Goal: Task Accomplishment & Management: Manage account settings

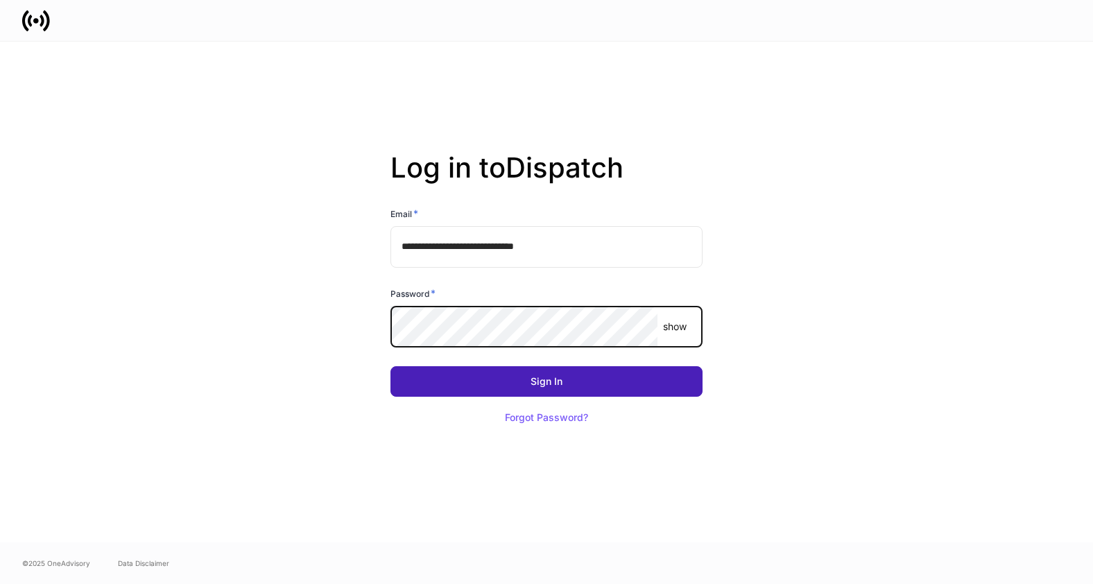
click at [627, 391] on button "Sign In" at bounding box center [546, 381] width 312 height 31
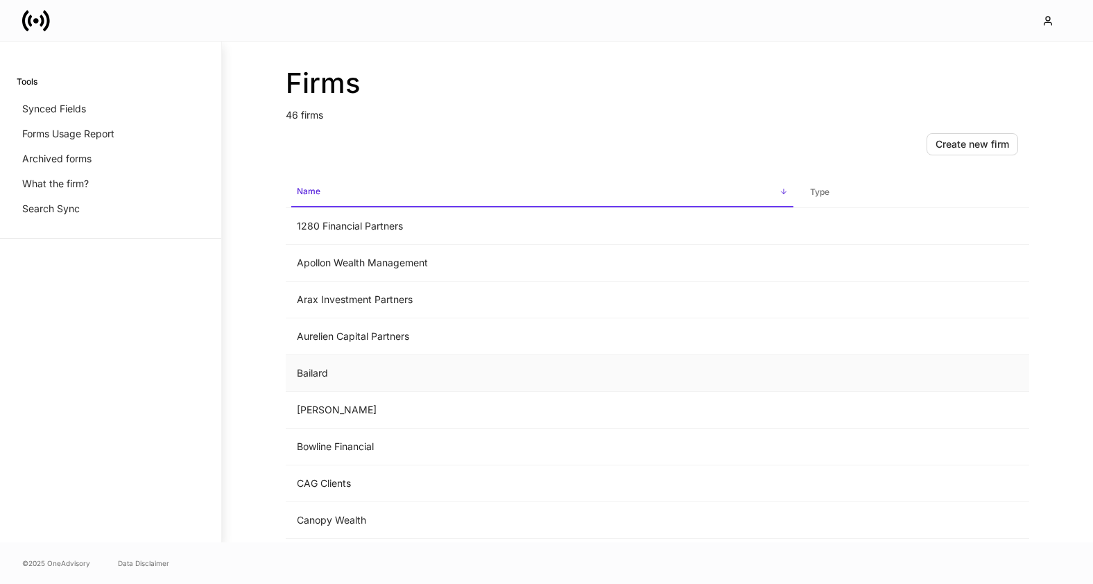
click at [317, 372] on td "Bailard" at bounding box center [542, 373] width 513 height 37
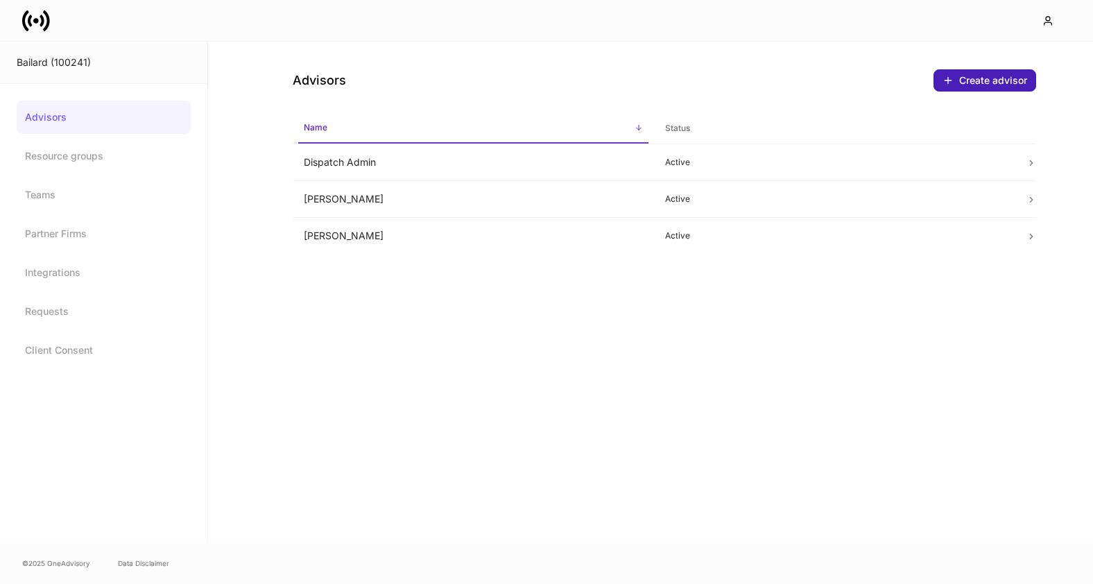
click at [966, 79] on div "Create advisor" at bounding box center [984, 80] width 85 height 11
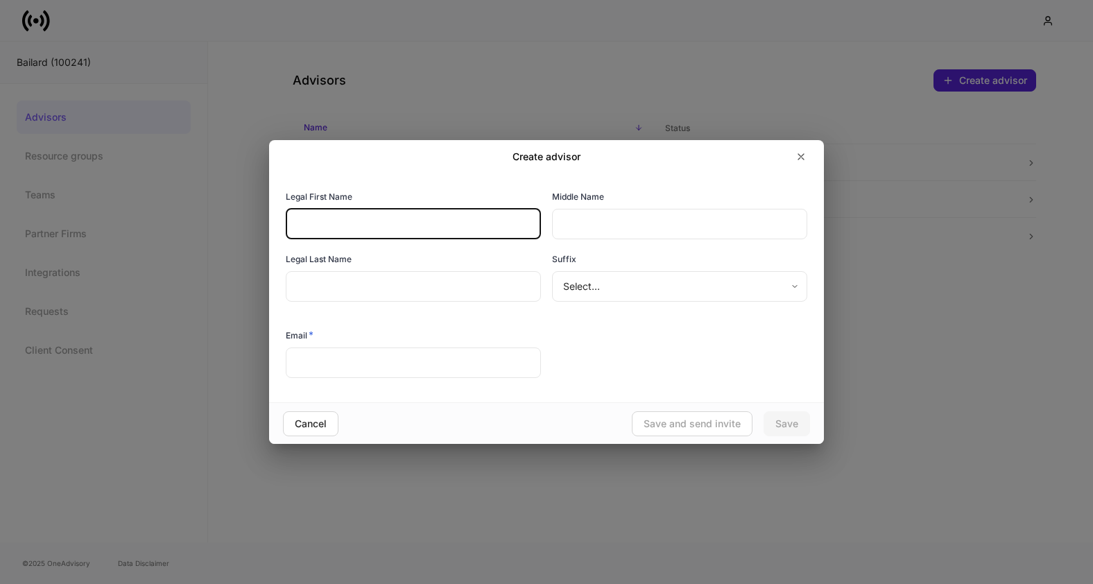
click at [352, 226] on input "text" at bounding box center [413, 224] width 255 height 31
type input "****"
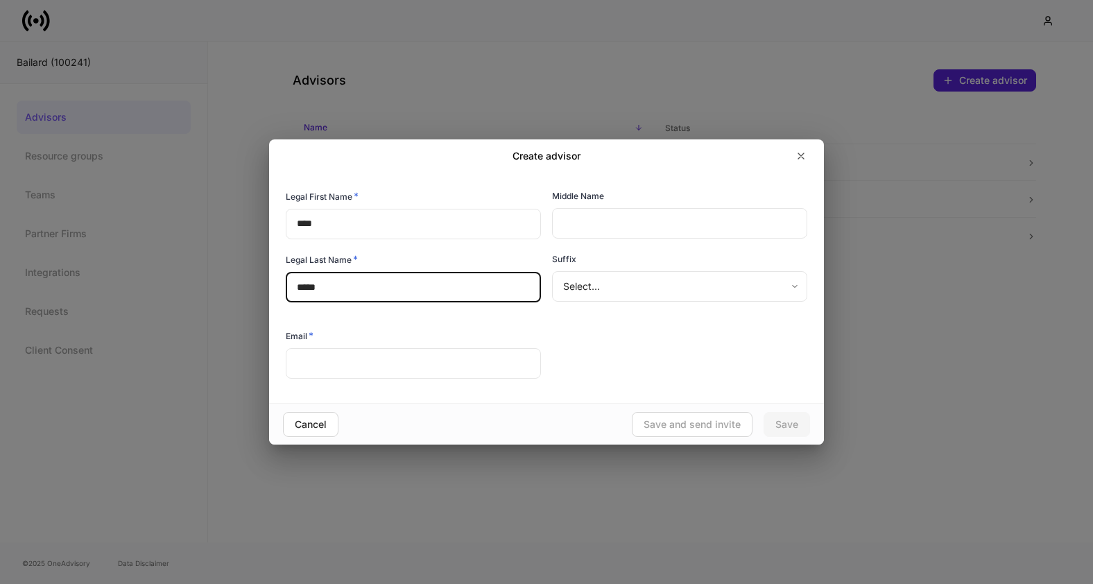
type input "*****"
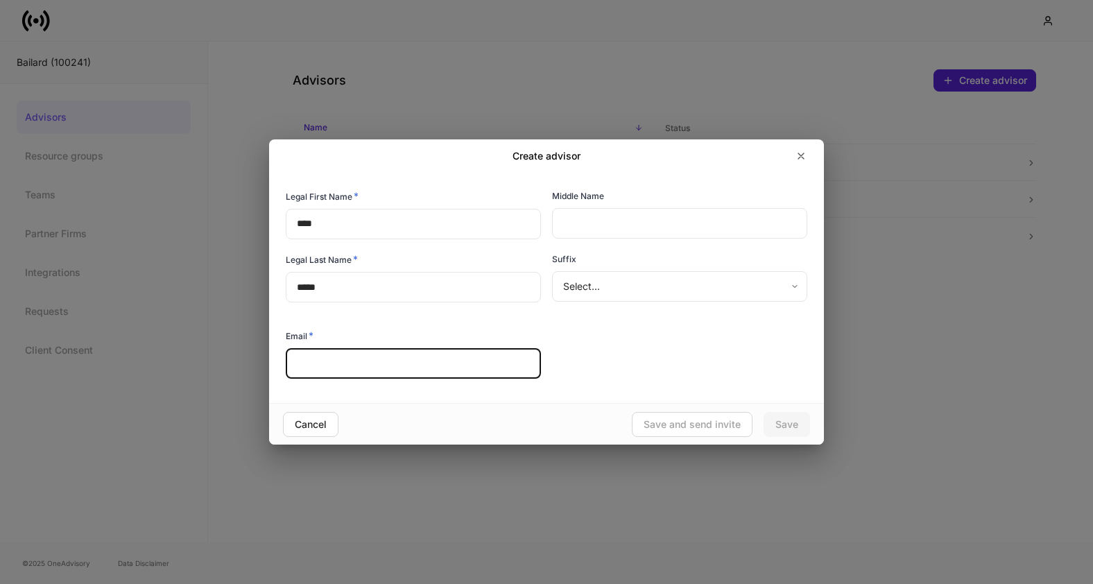
click at [325, 365] on input "text" at bounding box center [413, 363] width 255 height 31
paste input "**********"
type input "**********"
click at [388, 327] on div "**********" at bounding box center [408, 349] width 266 height 63
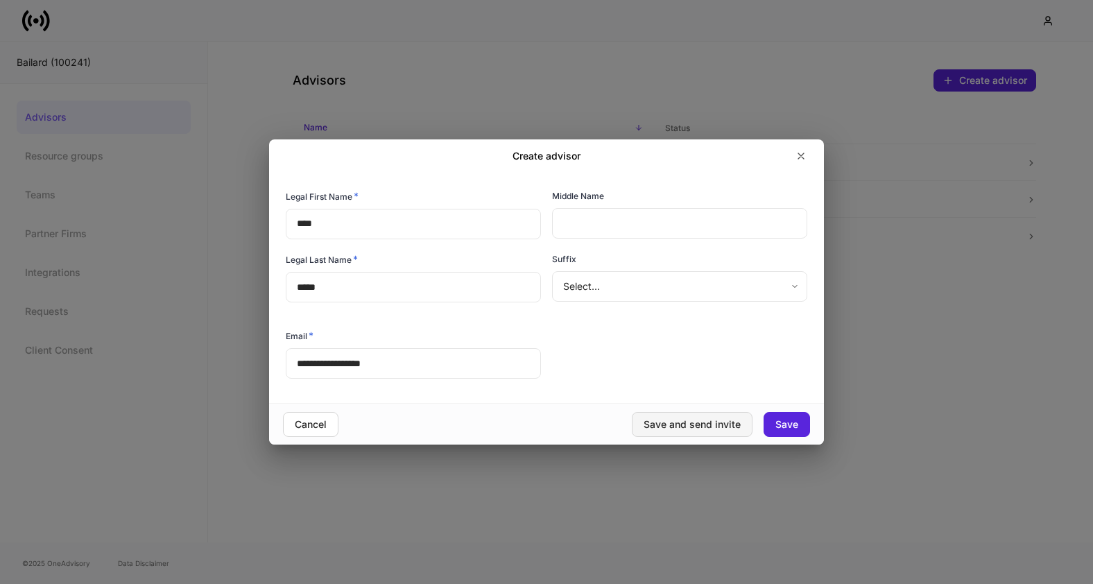
click at [697, 422] on div "Save and send invite" at bounding box center [691, 424] width 97 height 10
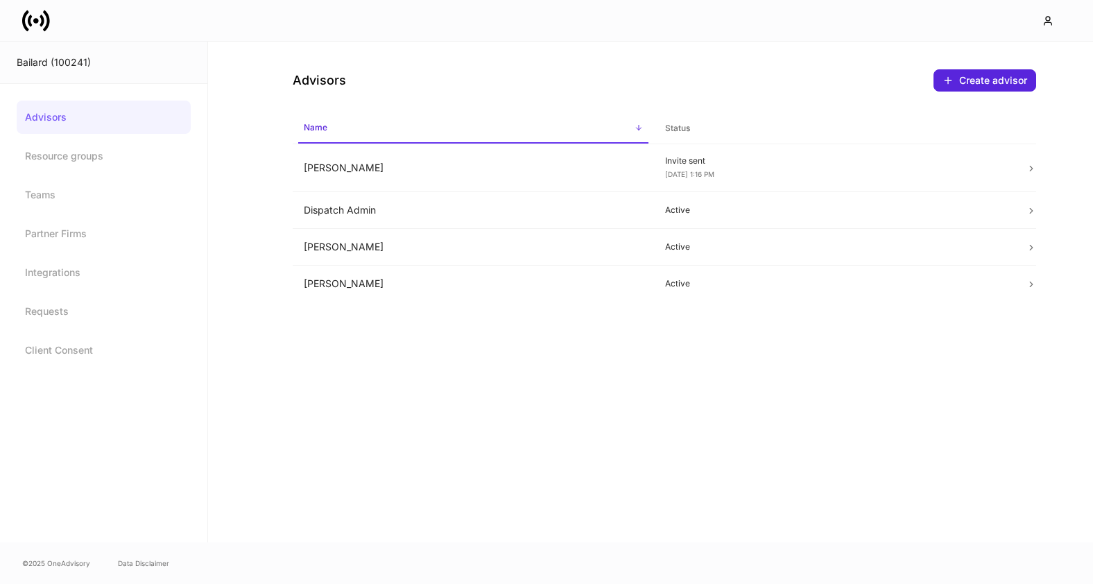
click at [40, 15] on icon at bounding box center [42, 21] width 4 height 12
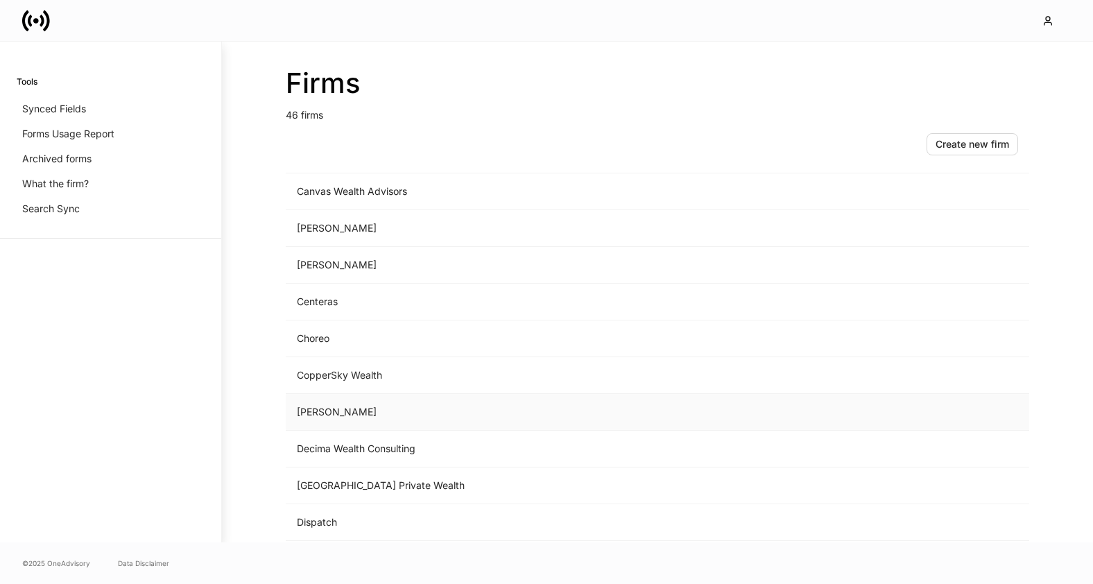
scroll to position [384, 0]
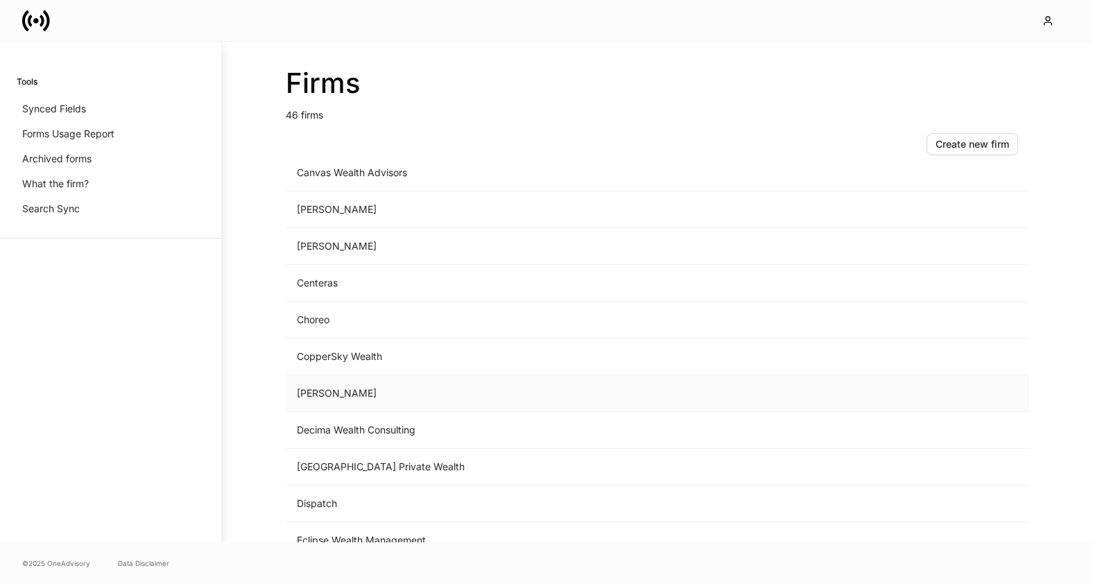
click at [378, 385] on td "[PERSON_NAME]" at bounding box center [542, 393] width 513 height 37
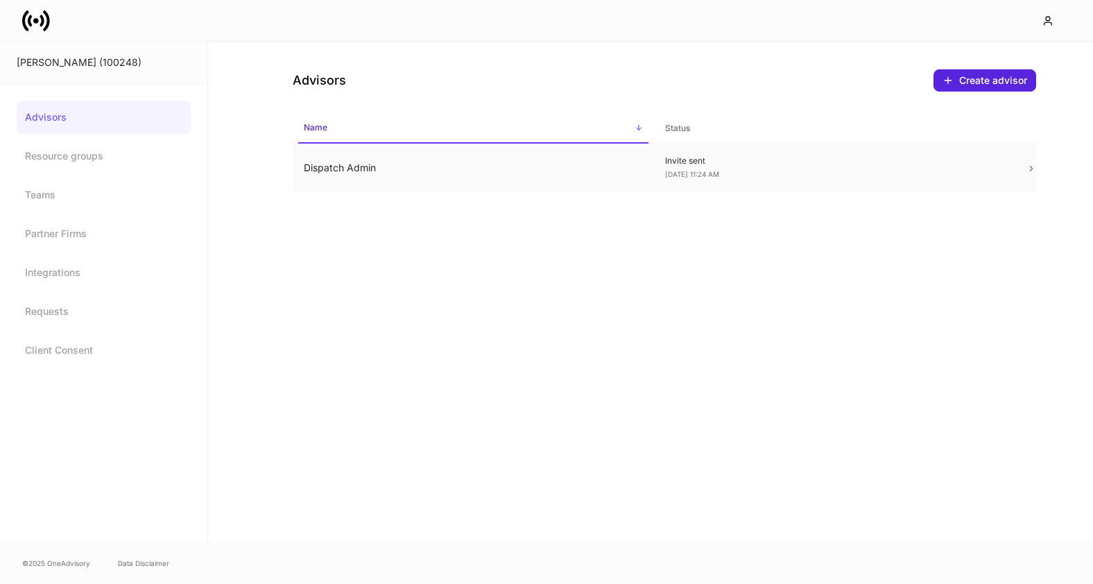
click at [406, 162] on td "Dispatch Admin" at bounding box center [473, 168] width 361 height 48
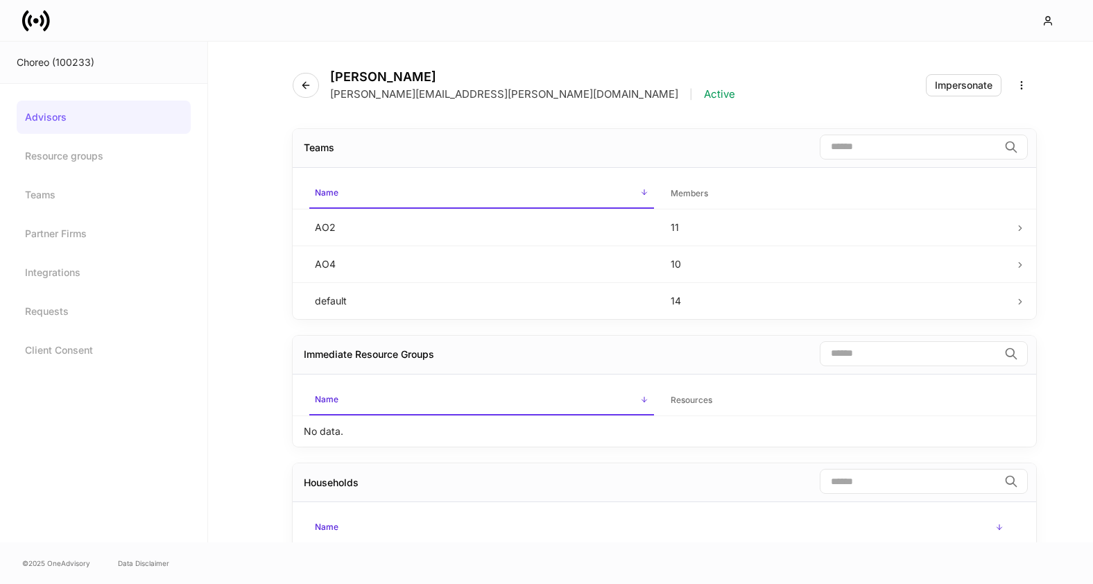
click at [39, 22] on icon at bounding box center [36, 21] width 28 height 28
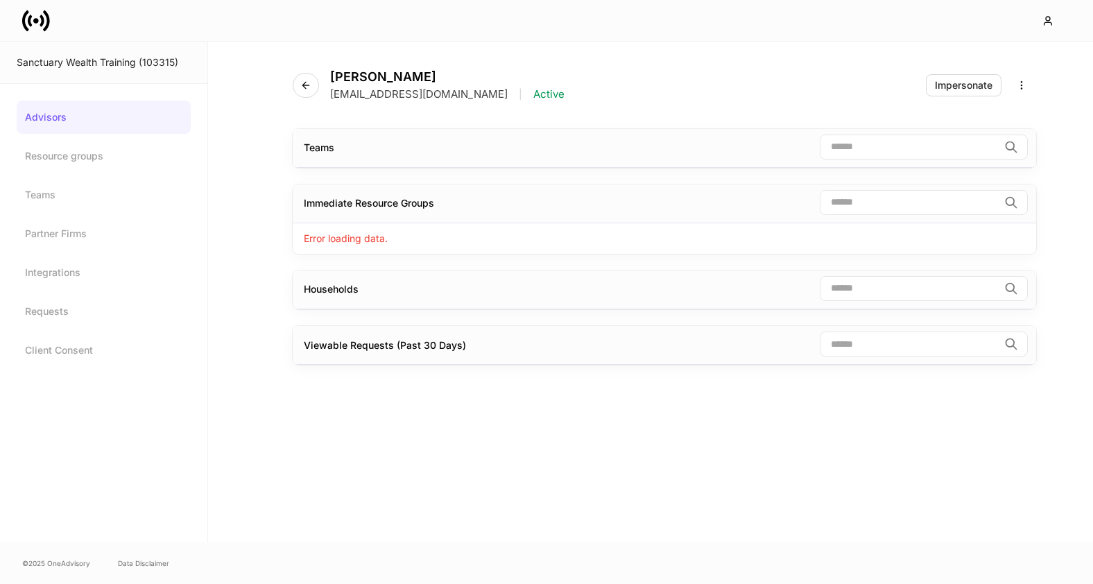
click at [35, 16] on icon at bounding box center [36, 21] width 28 height 28
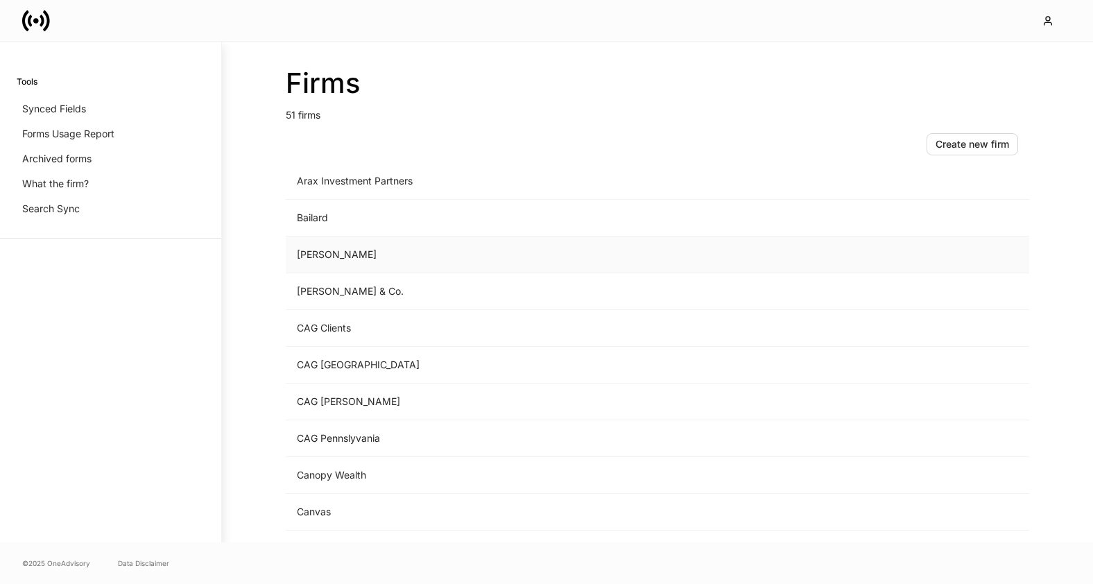
scroll to position [92, 0]
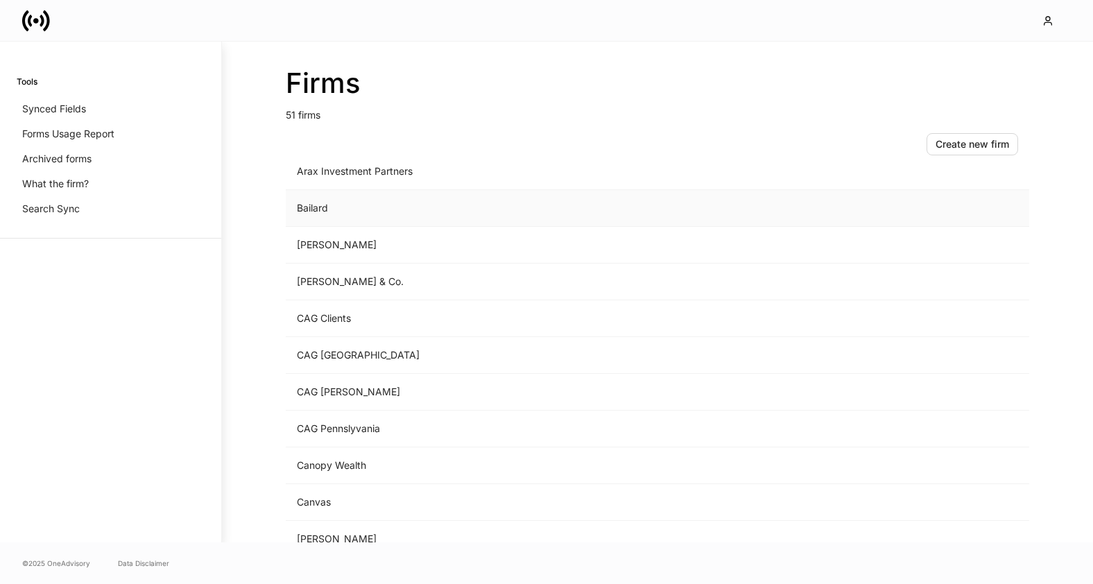
click at [325, 211] on td "Bailard" at bounding box center [542, 208] width 513 height 37
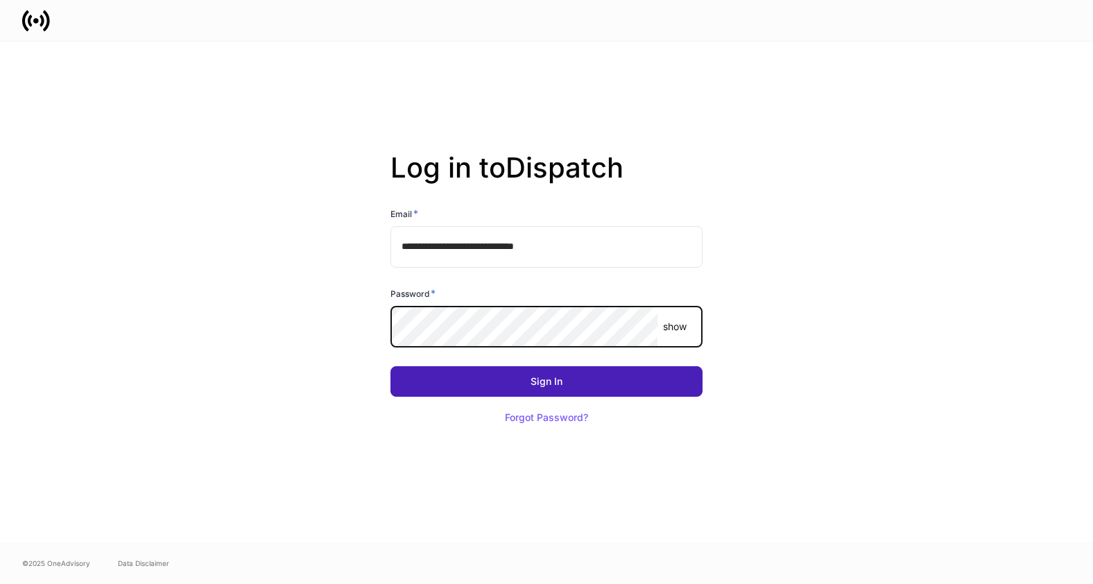
click at [621, 376] on button "Sign In" at bounding box center [546, 381] width 312 height 31
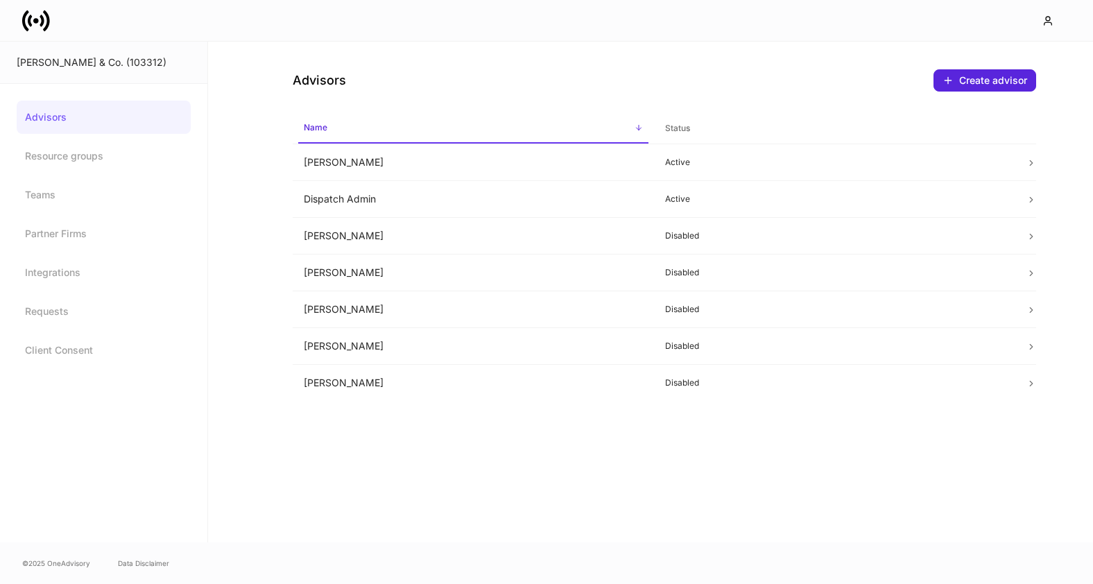
click at [41, 21] on icon at bounding box center [36, 21] width 28 height 28
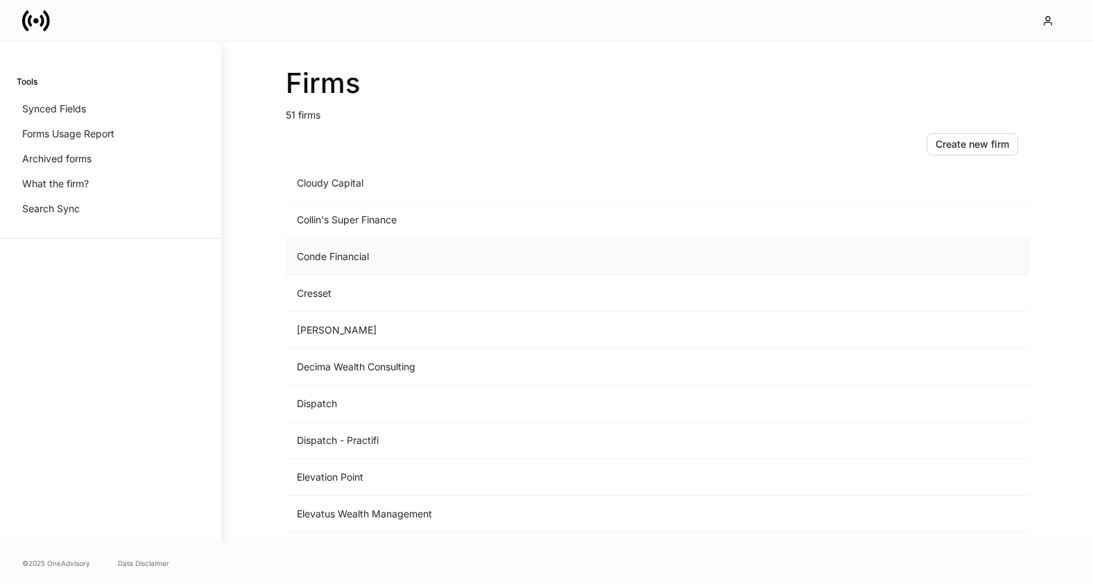
scroll to position [558, 0]
click at [354, 338] on td "D.A. Davidson" at bounding box center [542, 329] width 513 height 37
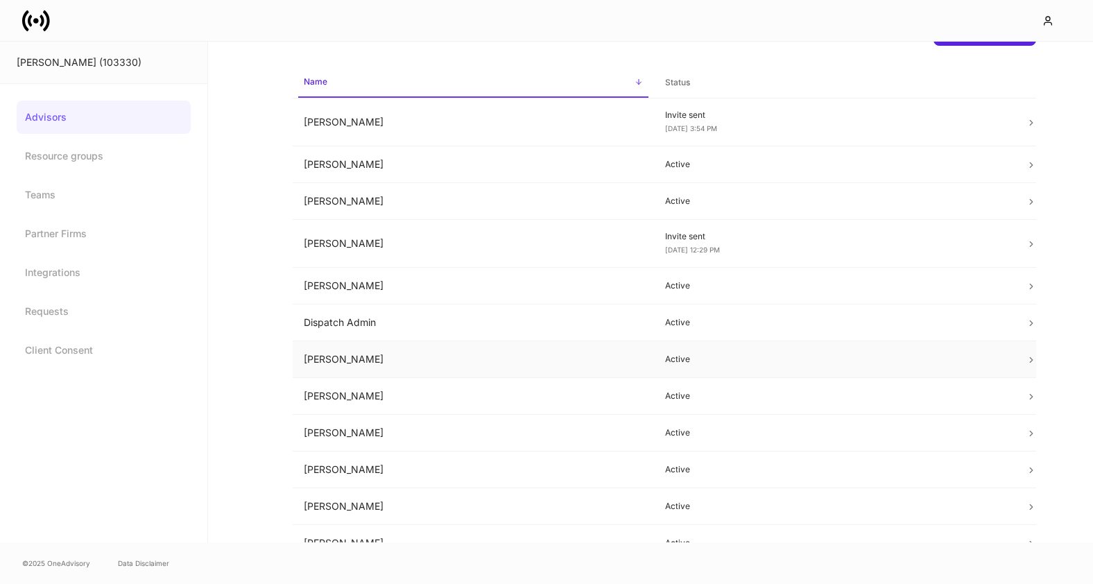
scroll to position [64, 0]
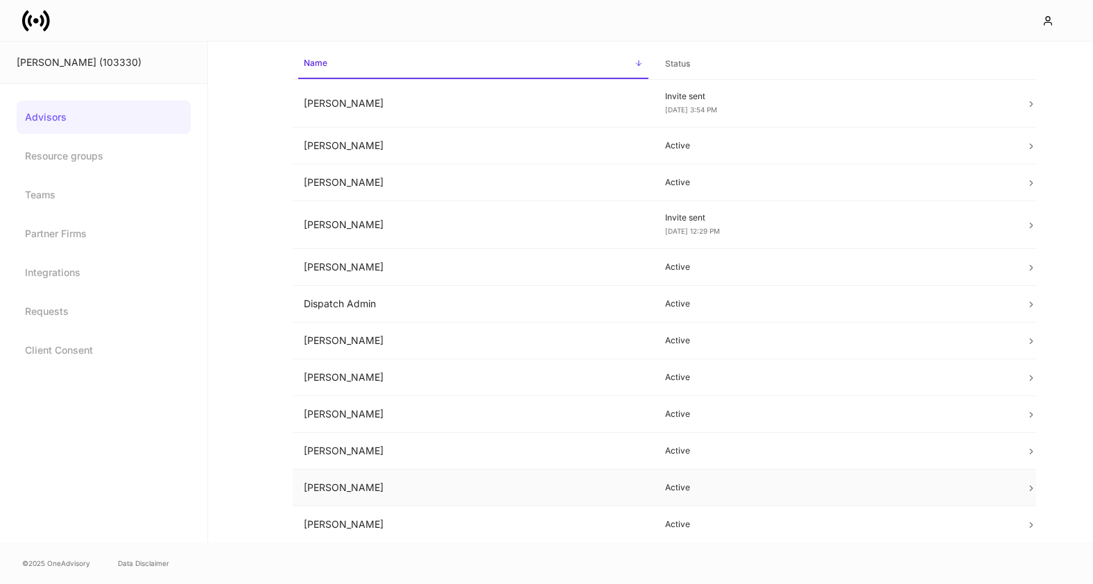
click at [452, 492] on td "Skyler Bloxham" at bounding box center [473, 487] width 361 height 37
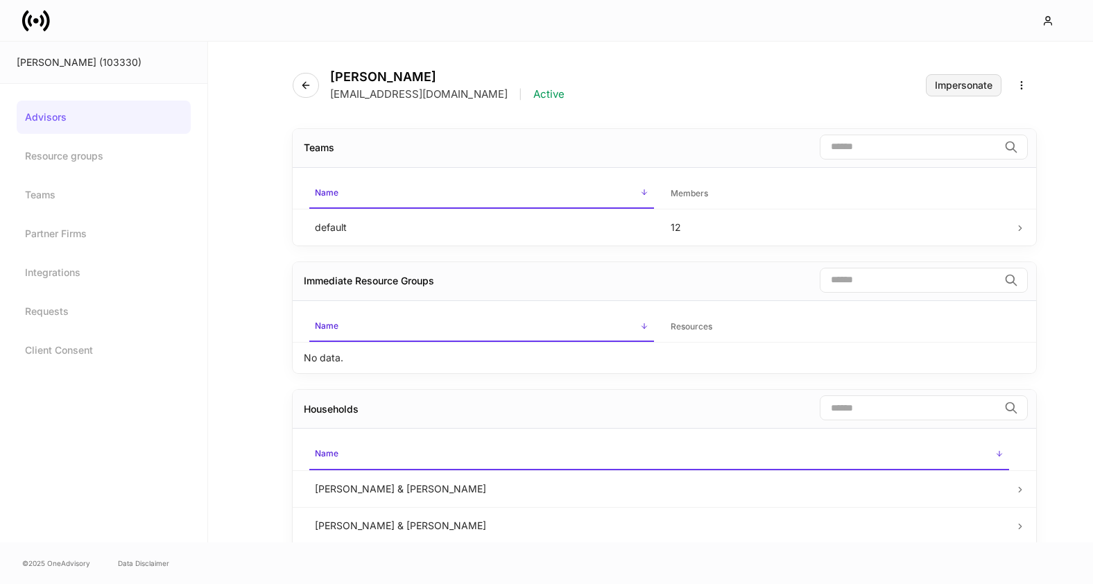
click at [962, 85] on div "Impersonate" at bounding box center [964, 85] width 58 height 10
click at [37, 21] on icon at bounding box center [36, 21] width 6 height 6
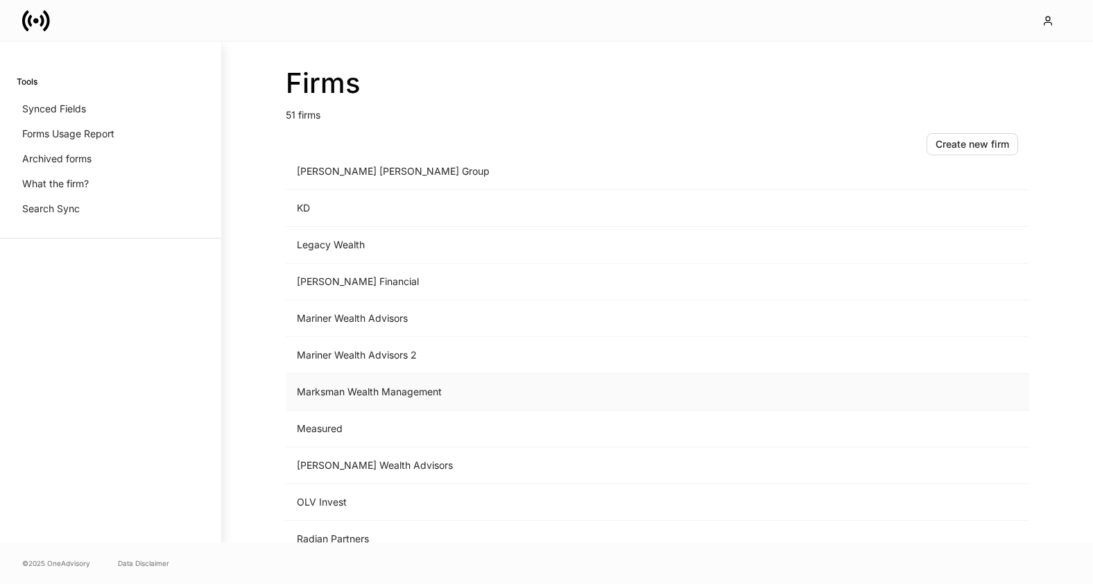
scroll to position [1059, 0]
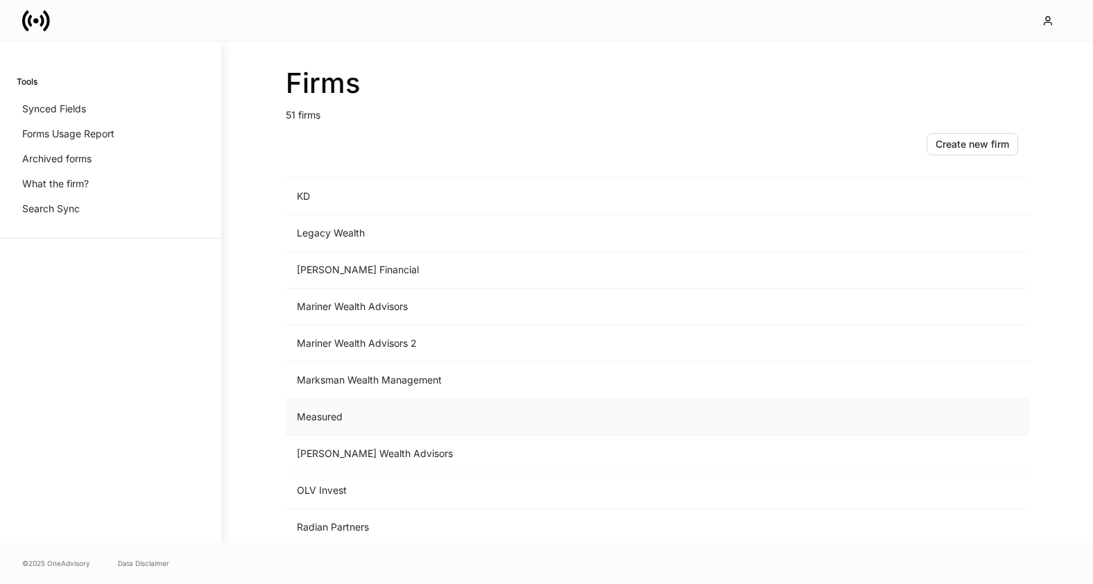
click at [345, 413] on td "Measured" at bounding box center [542, 417] width 513 height 37
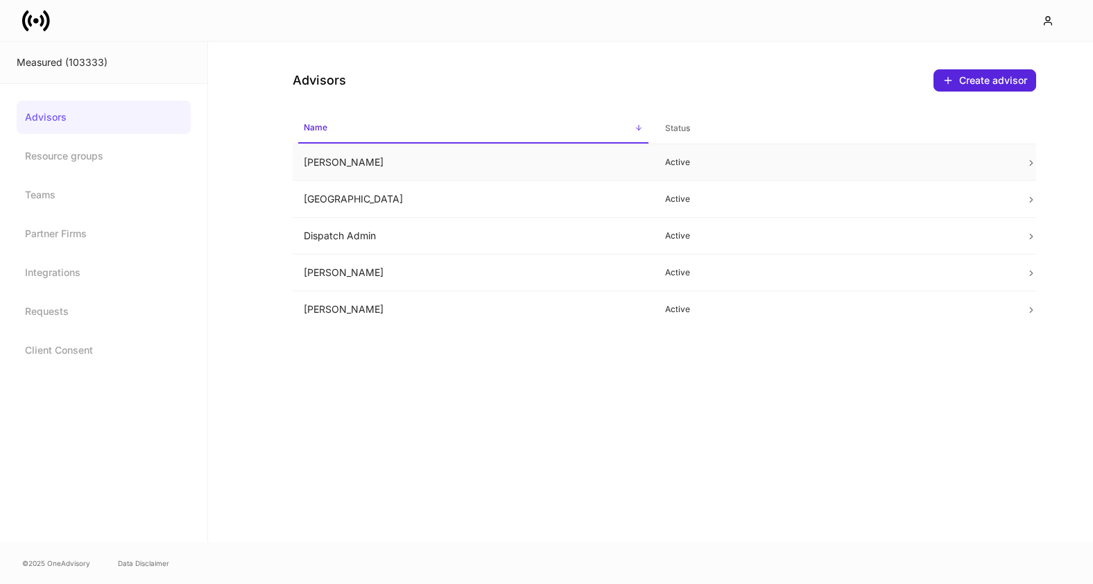
click at [1029, 160] on icon at bounding box center [1031, 163] width 10 height 10
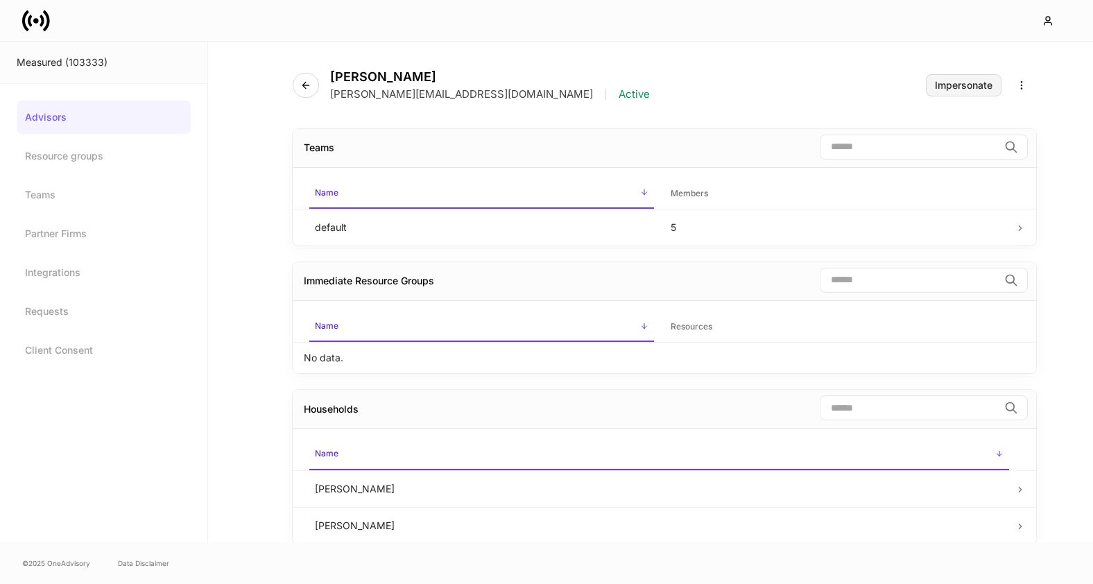
click at [960, 86] on div "Impersonate" at bounding box center [964, 85] width 58 height 10
